Goal: Task Accomplishment & Management: Use online tool/utility

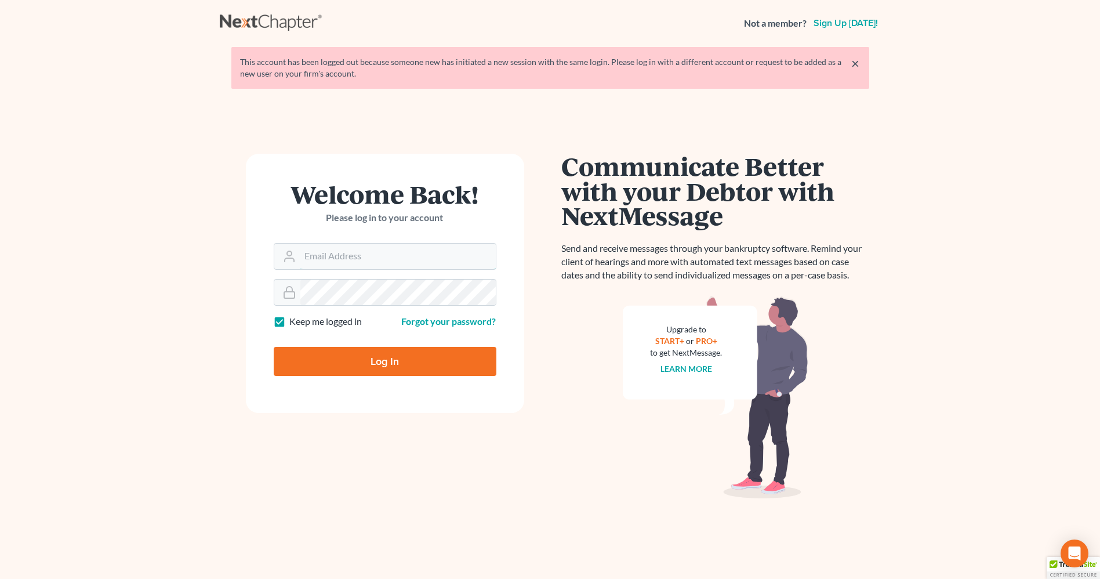
type input "[EMAIL_ADDRESS][DOMAIN_NAME]"
click at [367, 363] on input "Log In" at bounding box center [385, 361] width 223 height 29
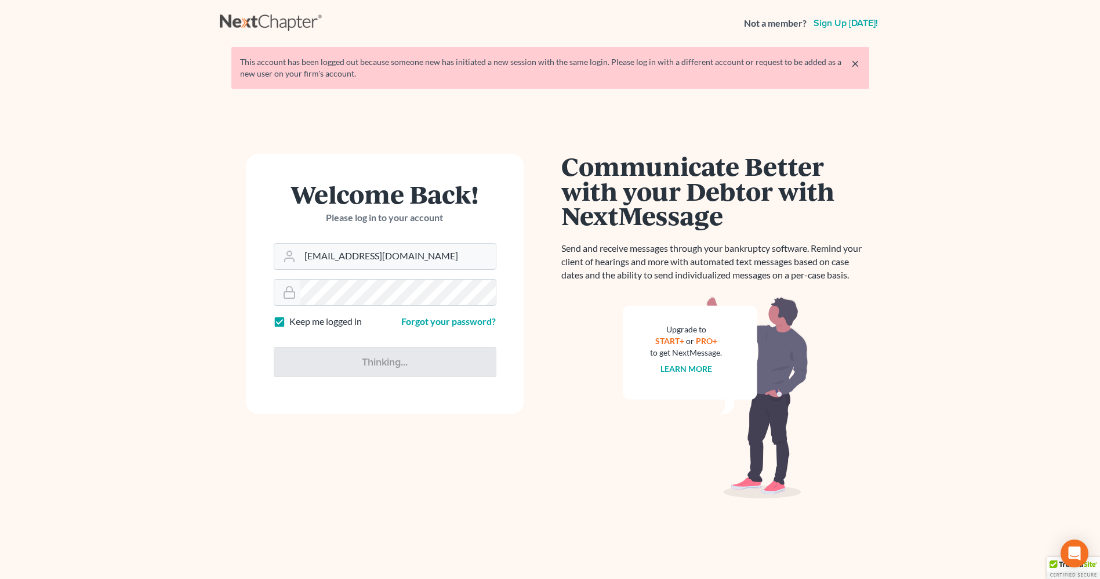
type input "Thinking..."
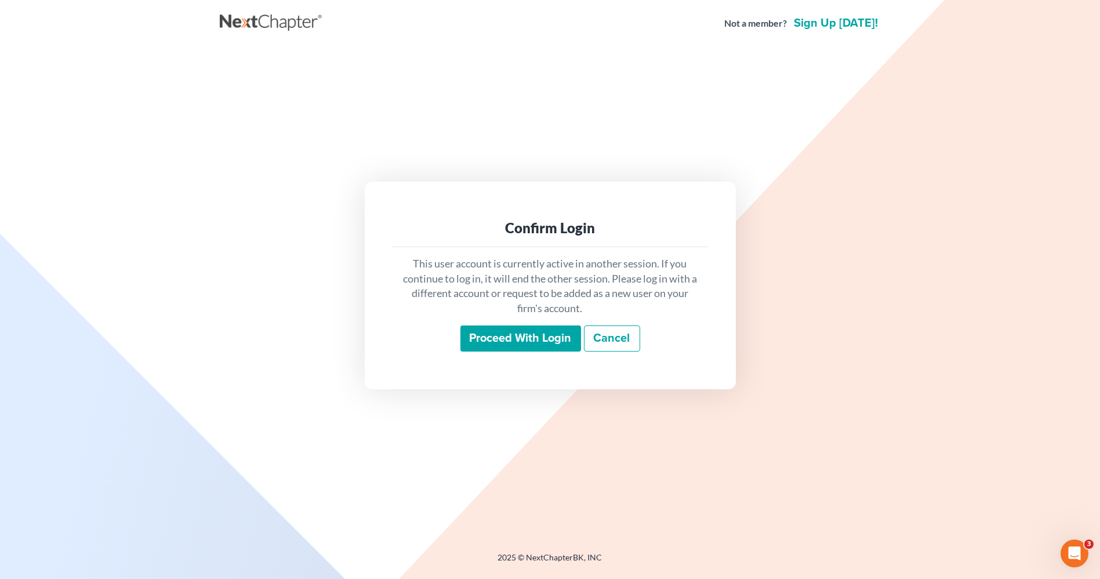
click at [503, 329] on input "Proceed with login" at bounding box center [521, 338] width 121 height 27
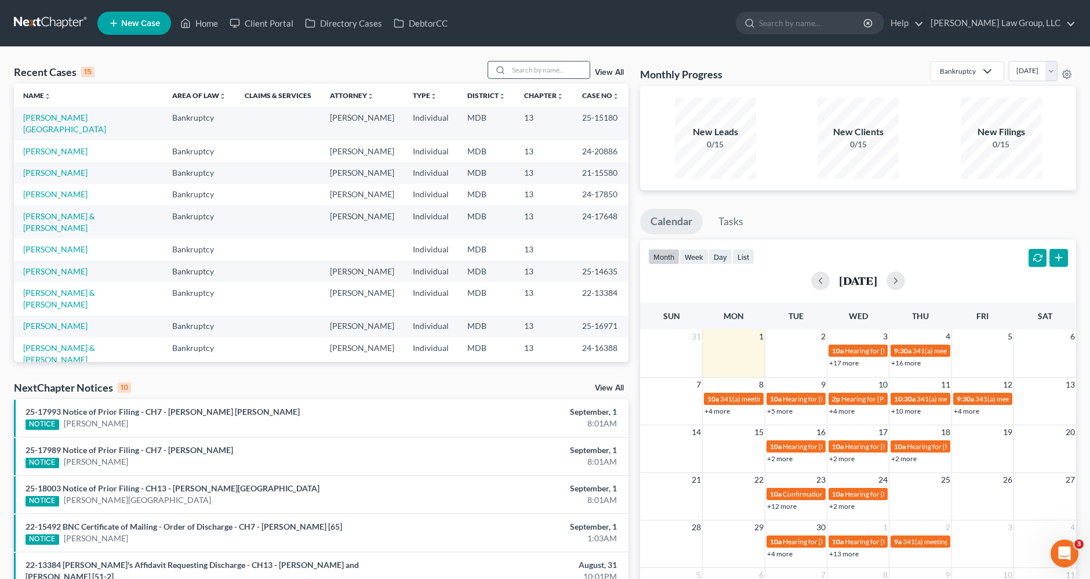
click at [549, 72] on input "search" at bounding box center [549, 69] width 81 height 17
